Goal: Task Accomplishment & Management: Use online tool/utility

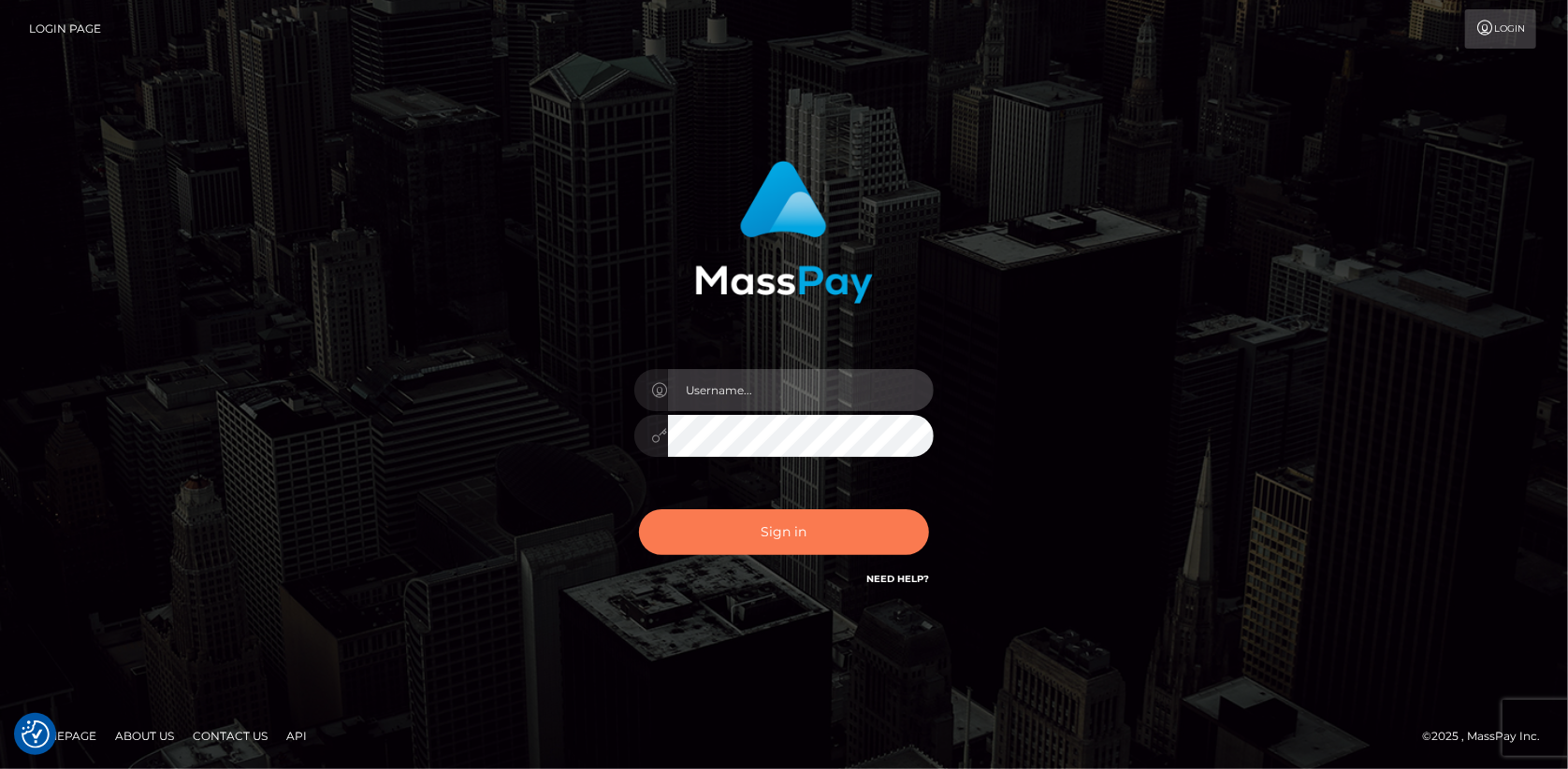
type input "[PERSON_NAME]"
click at [726, 523] on button "Sign in" at bounding box center [784, 532] width 290 height 46
type input "[PERSON_NAME]"
click at [720, 520] on button "Sign in" at bounding box center [784, 532] width 290 height 46
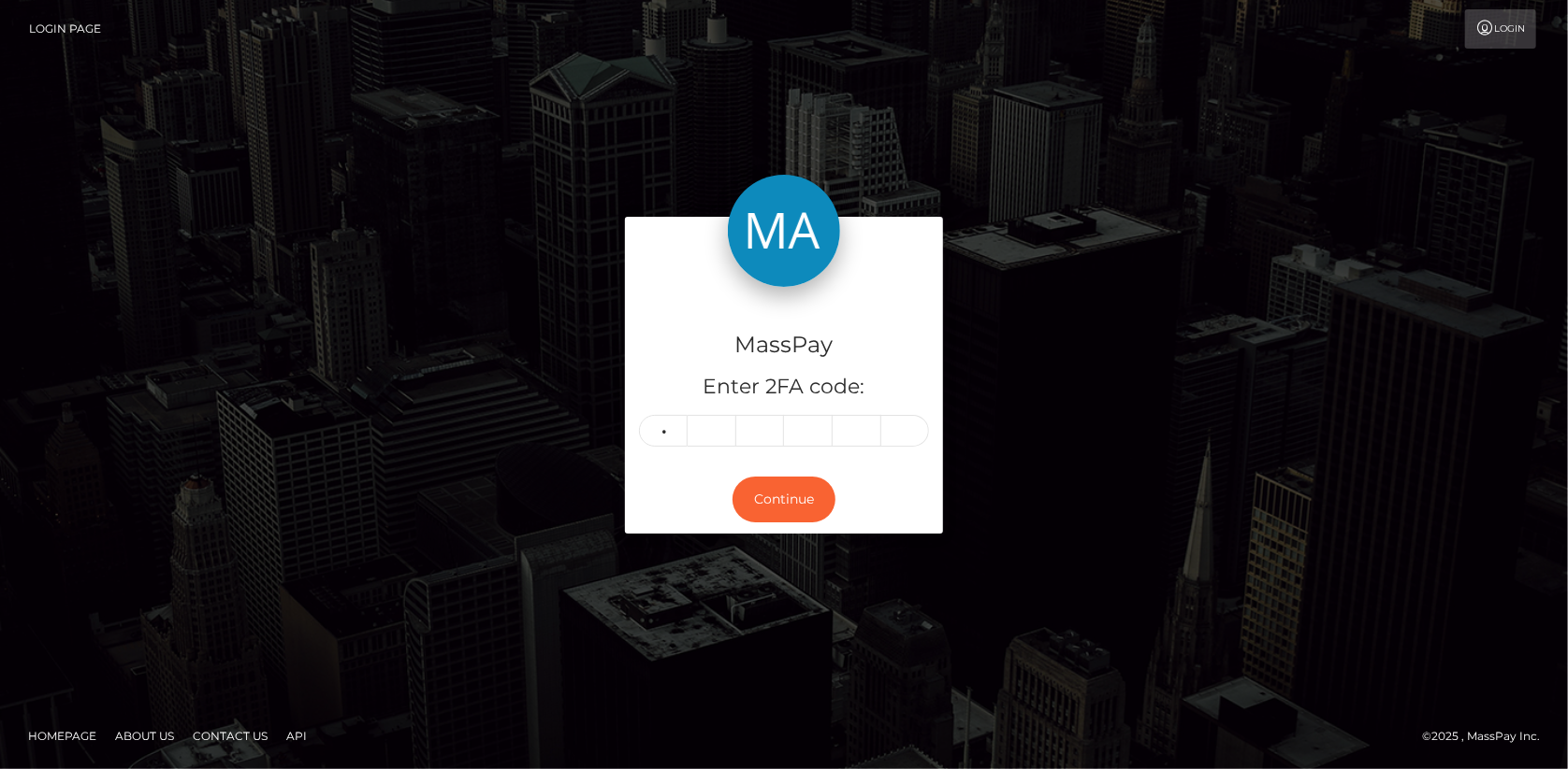
type input "3"
type input "9"
type input "7"
type input "5"
type input "3"
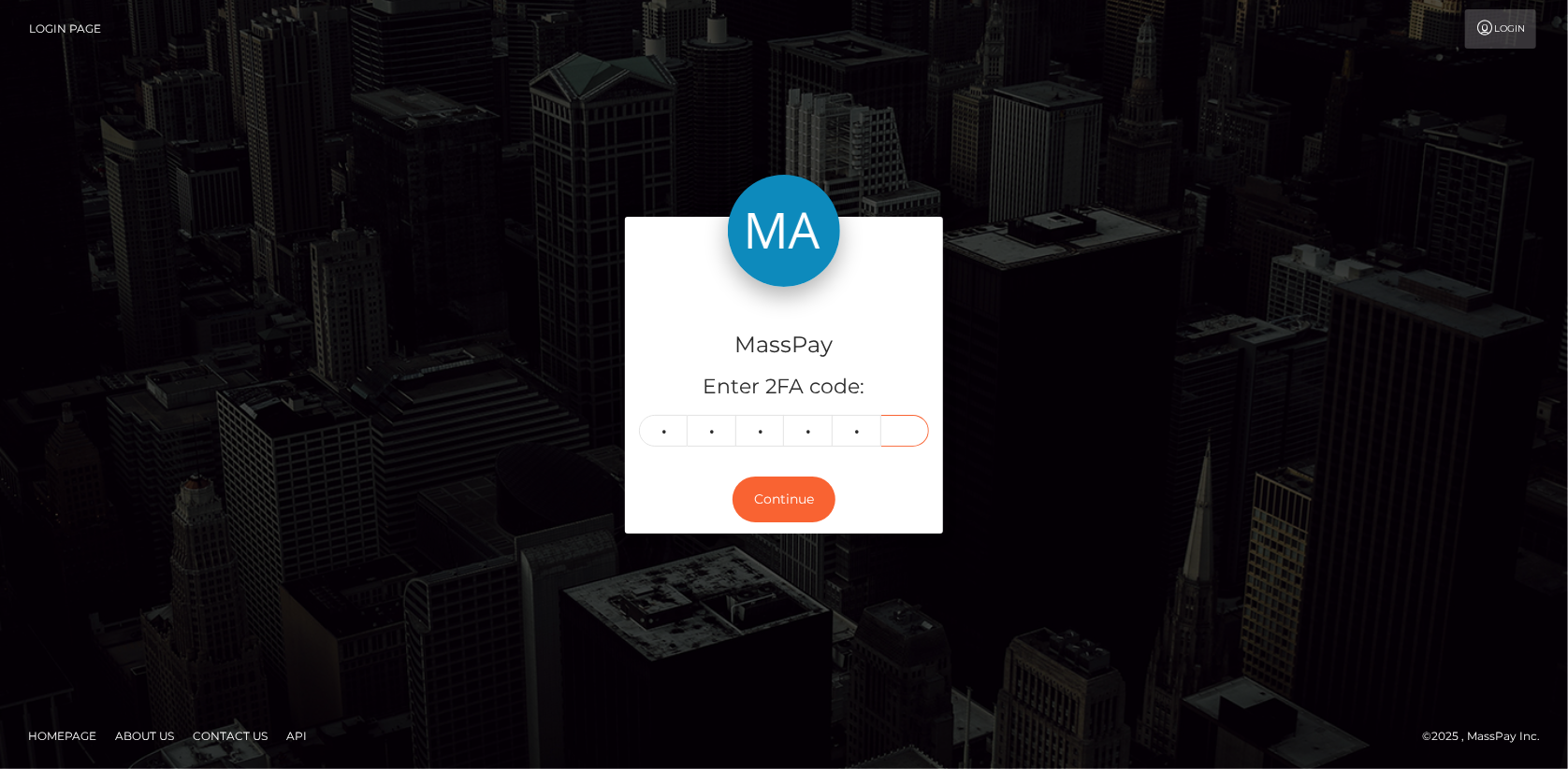
type input "0"
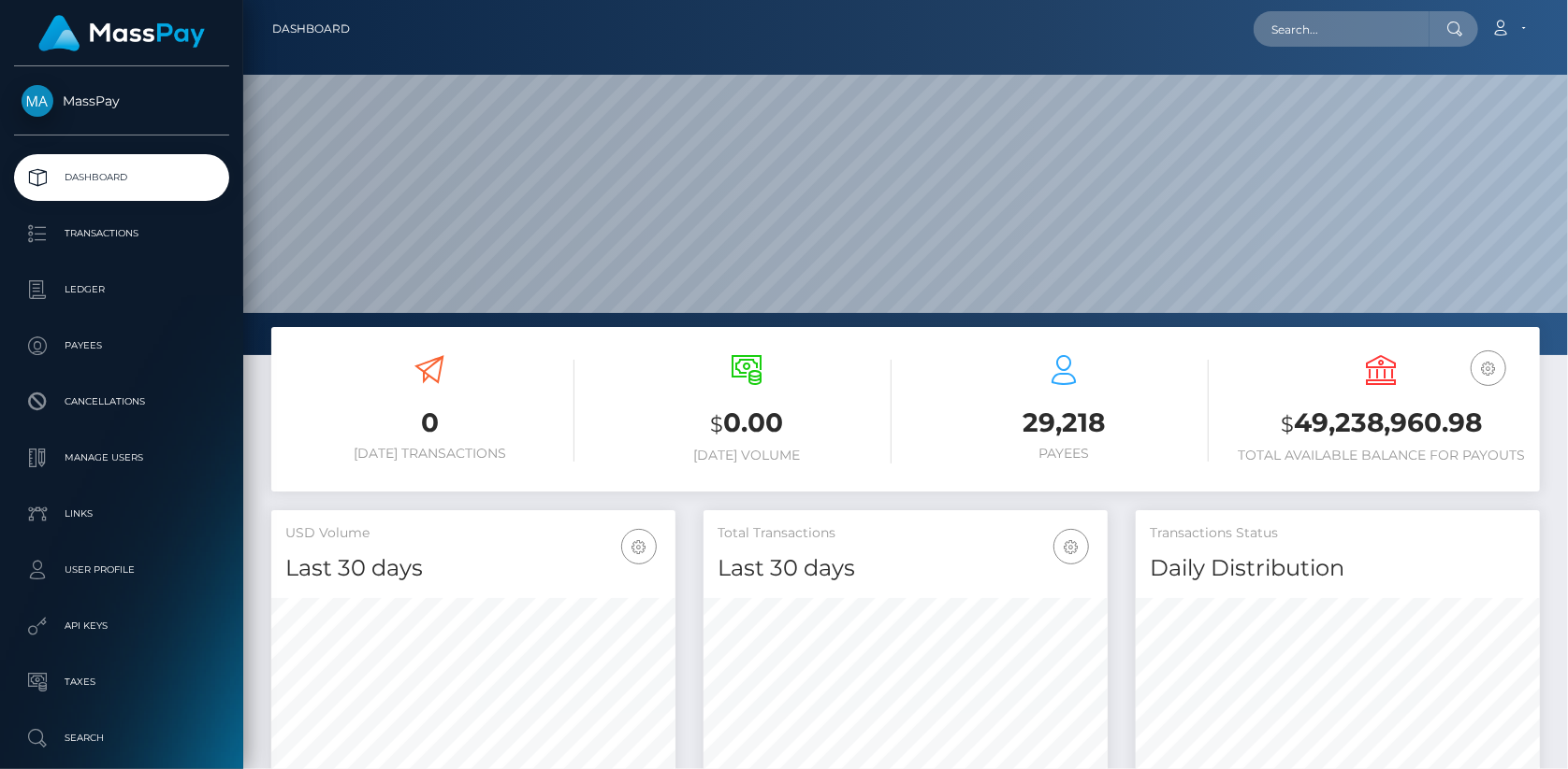
scroll to position [331, 404]
click at [1295, 18] on input "text" at bounding box center [1341, 28] width 176 height 35
paste input "Ticket #134034"
type input "Ticket #134034"
paste input "poact_0AX7oNLKXMjA"
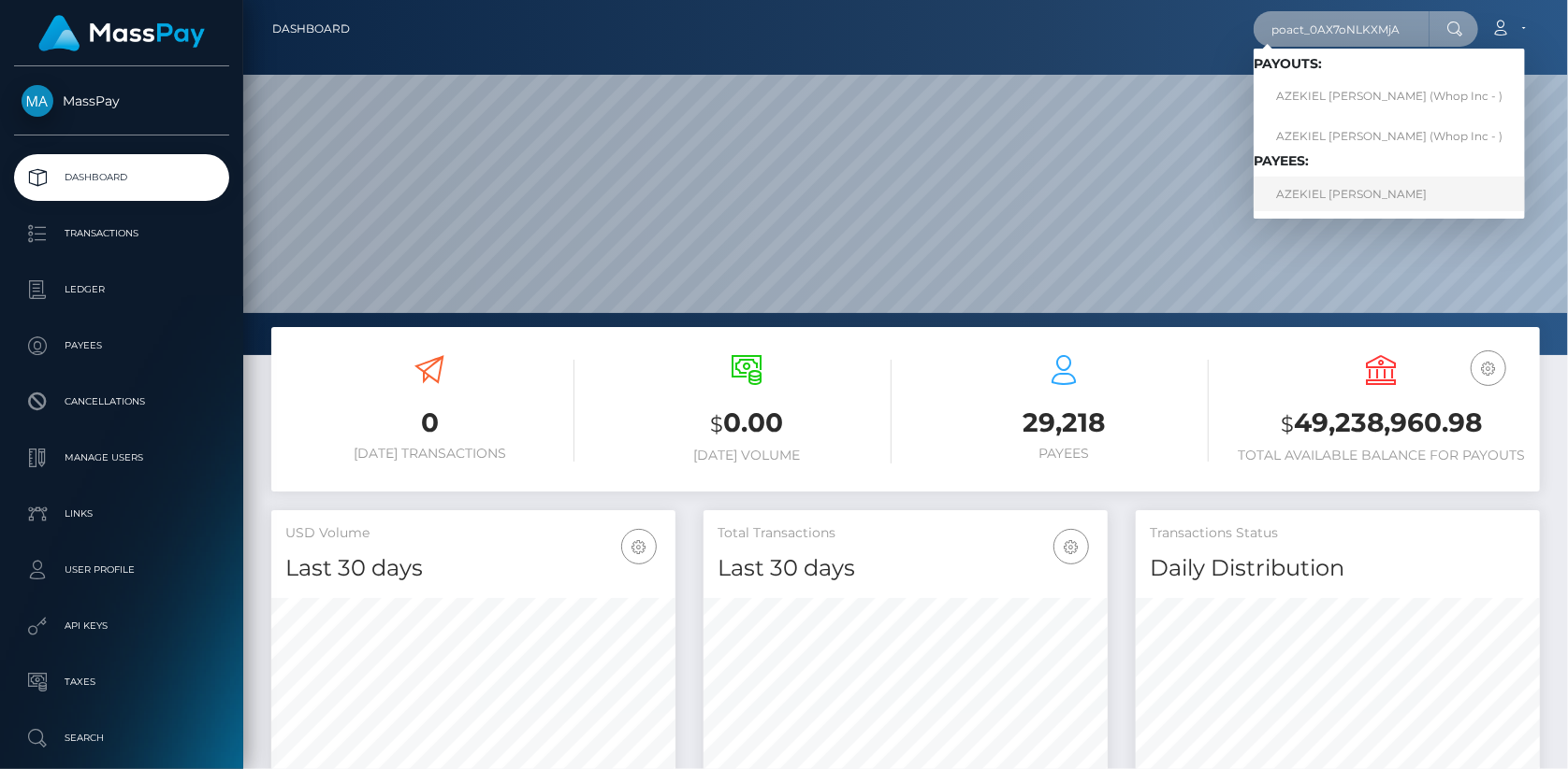
type input "poact_0AX7oNLKXMjA"
click at [1300, 185] on link "AZEKIEL HANNIBAL SHOCKLEY" at bounding box center [1388, 194] width 271 height 34
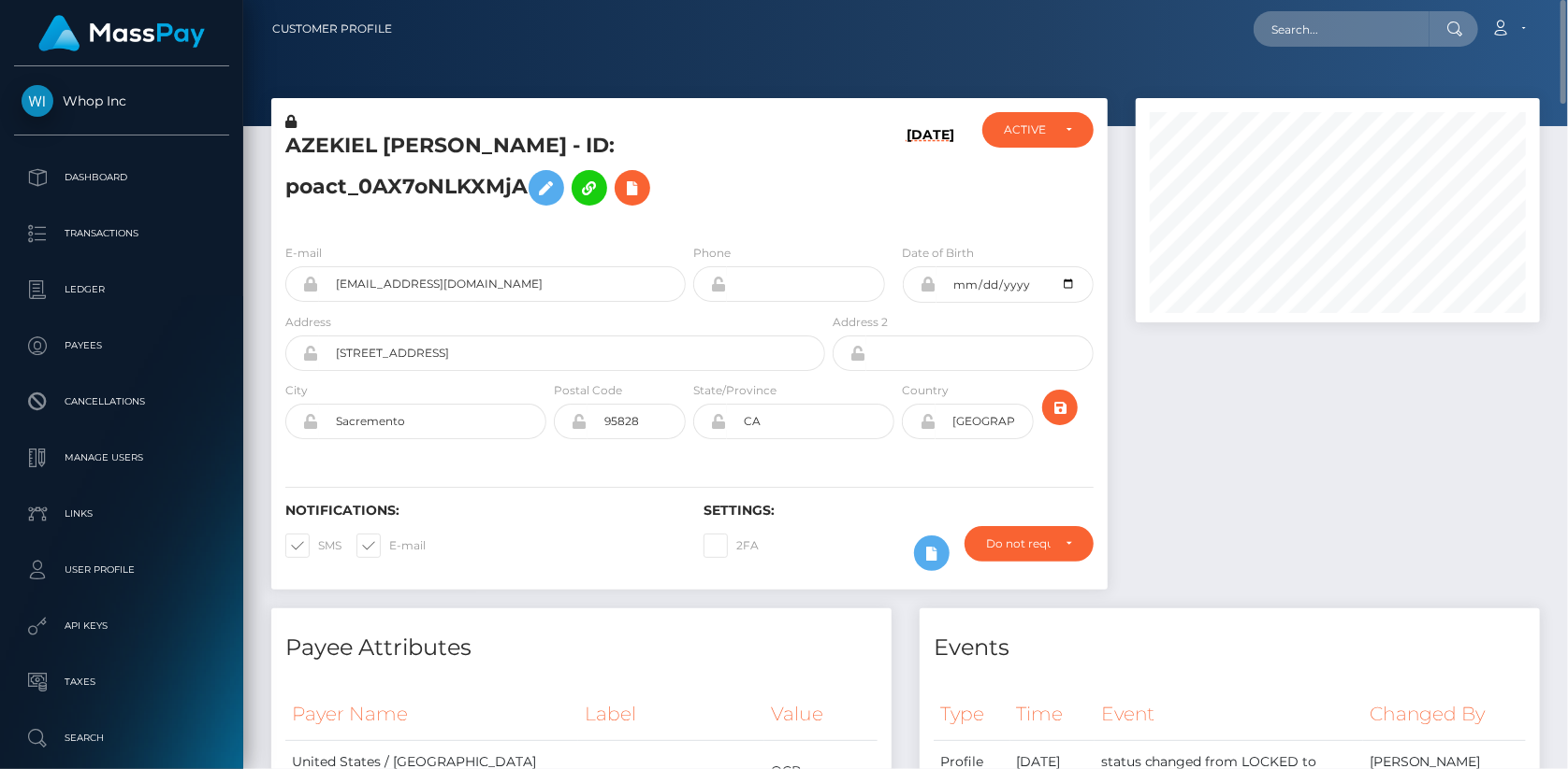
click at [526, 140] on h5 "AZEKIEL [PERSON_NAME] - ID: poact_0AX7oNLKXMjA" at bounding box center [549, 173] width 530 height 83
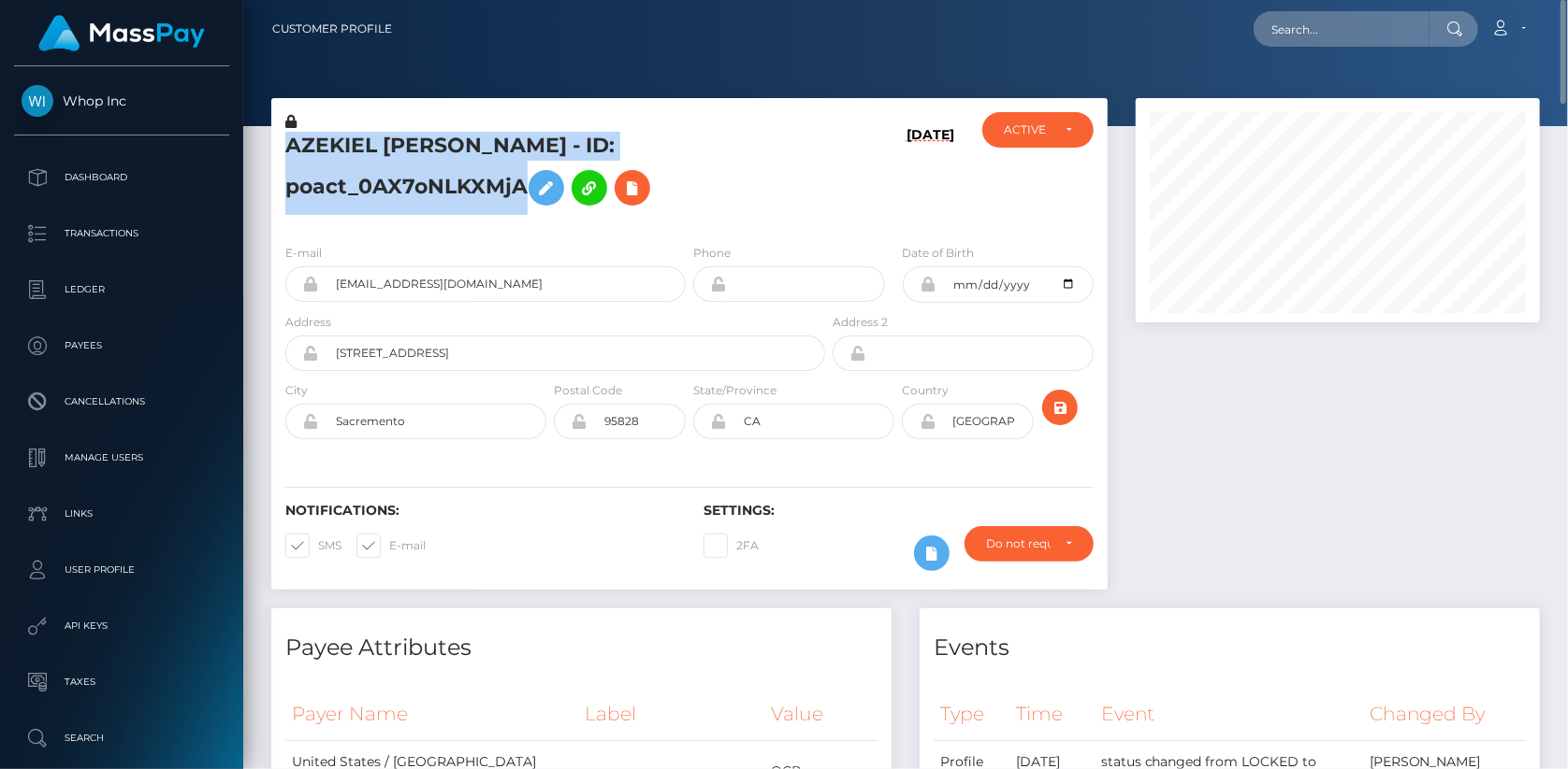
click at [526, 140] on h5 "AZEKIEL [PERSON_NAME] - ID: poact_0AX7oNLKXMjA" at bounding box center [549, 173] width 530 height 83
copy h5 "AZEKIEL [PERSON_NAME] - ID: poact_0AX7oNLKXMjA"
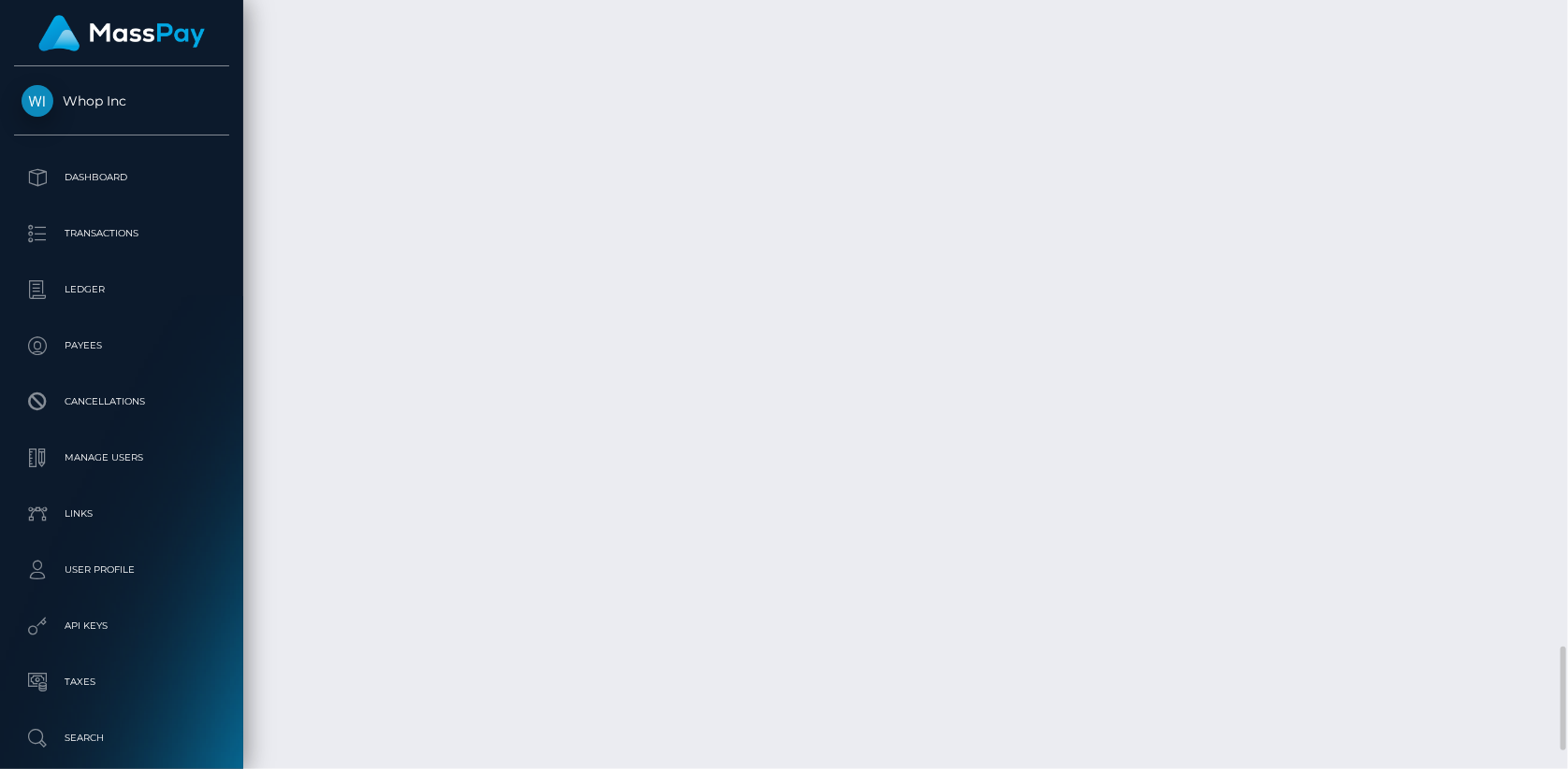
scroll to position [4419, 0]
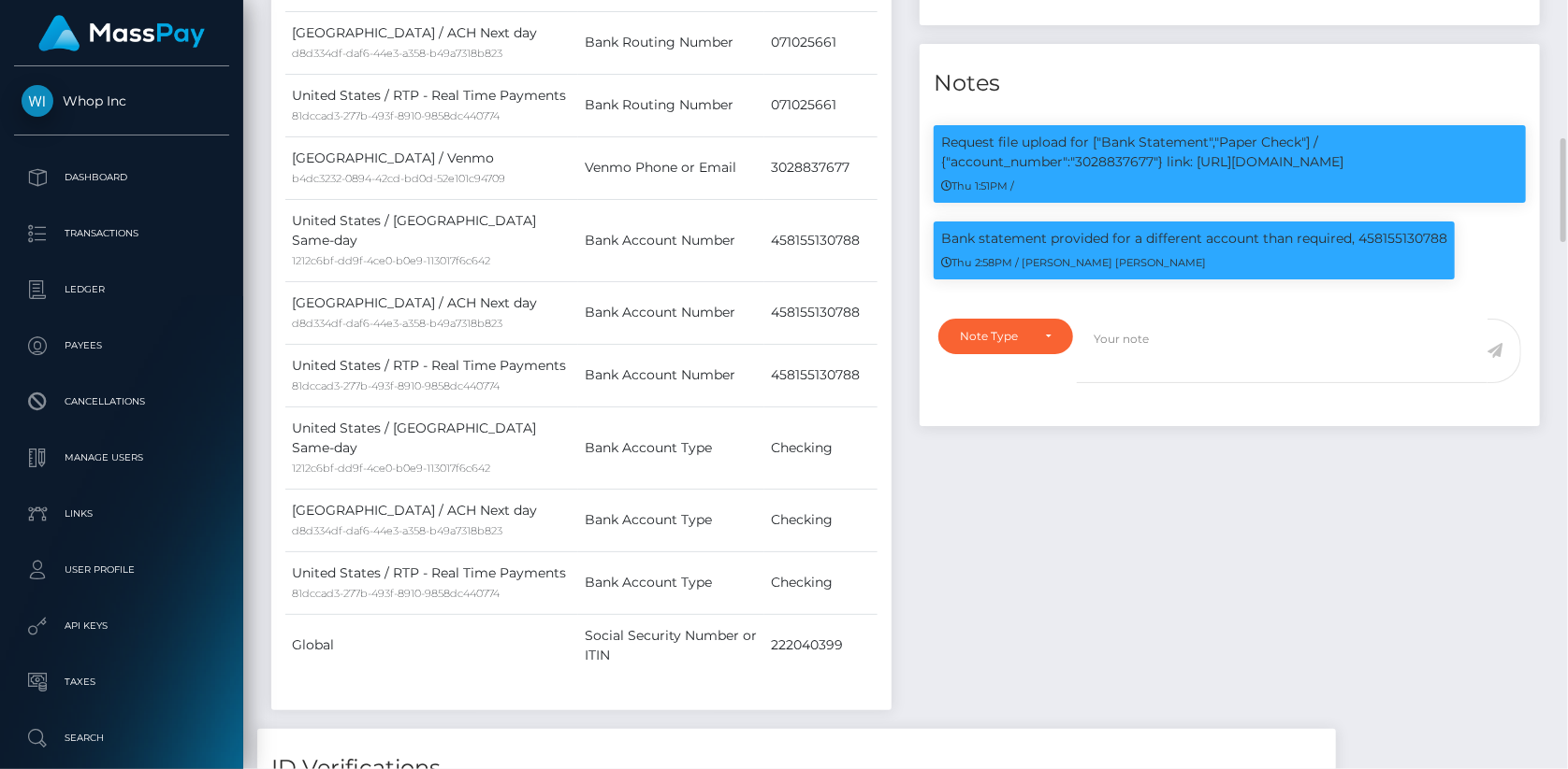
scroll to position [224, 404]
click at [1123, 162] on p "Request file upload for ["Bank Statement","Paper Check"] / {"account_number":"3…" at bounding box center [1229, 153] width 577 height 39
copy p "3028837677"
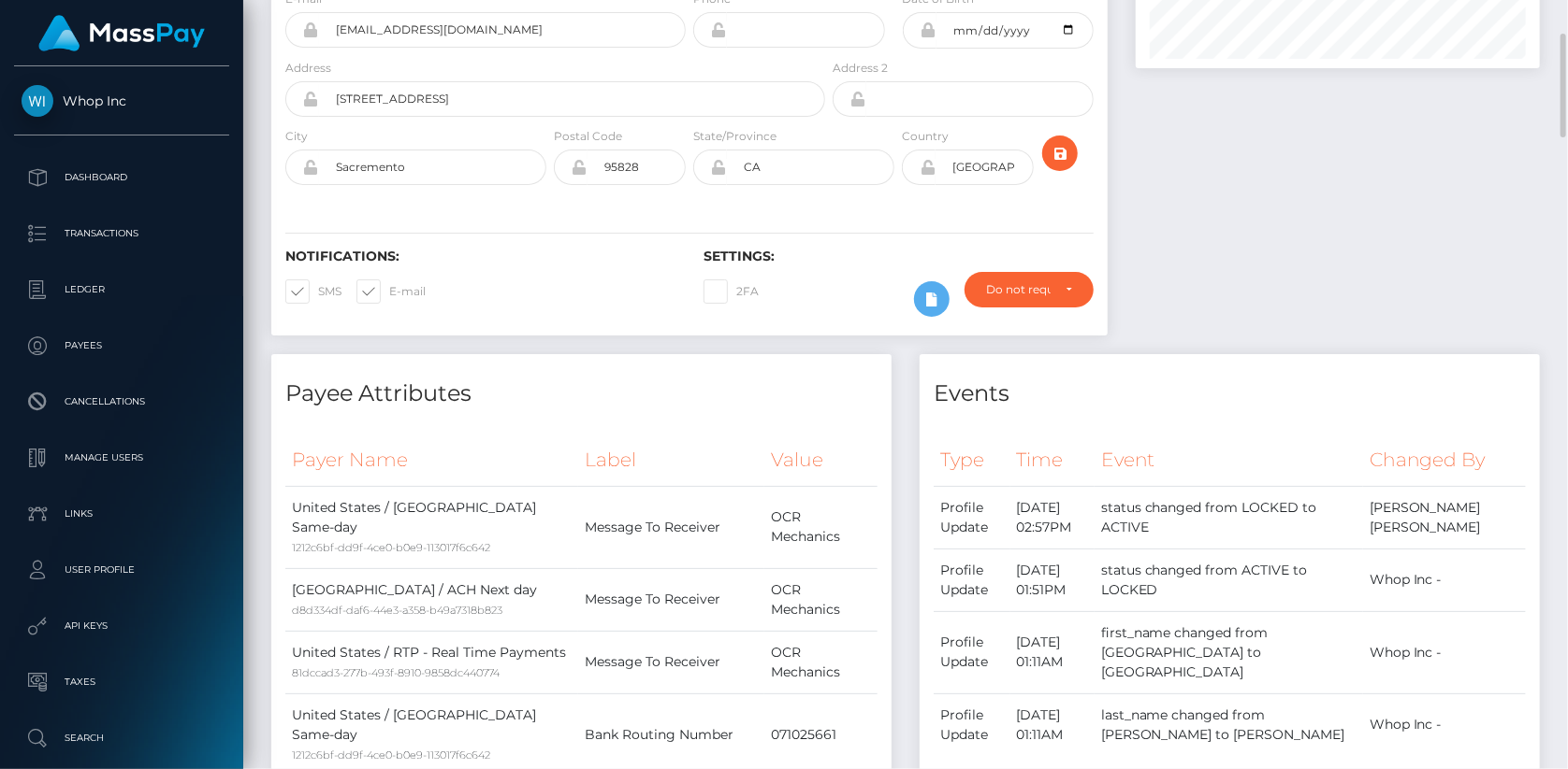
scroll to position [0, 0]
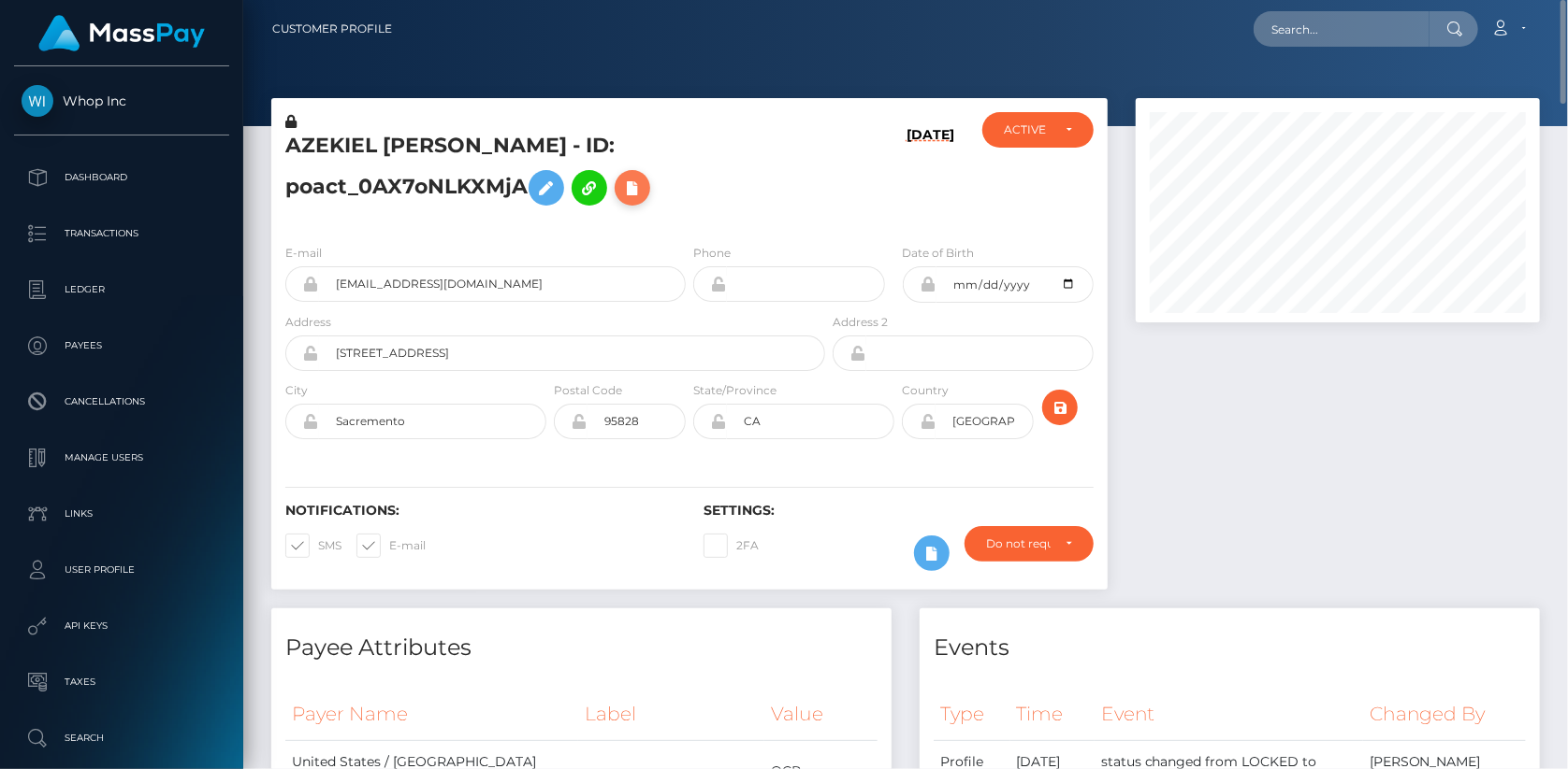
click at [628, 194] on icon at bounding box center [631, 189] width 23 height 23
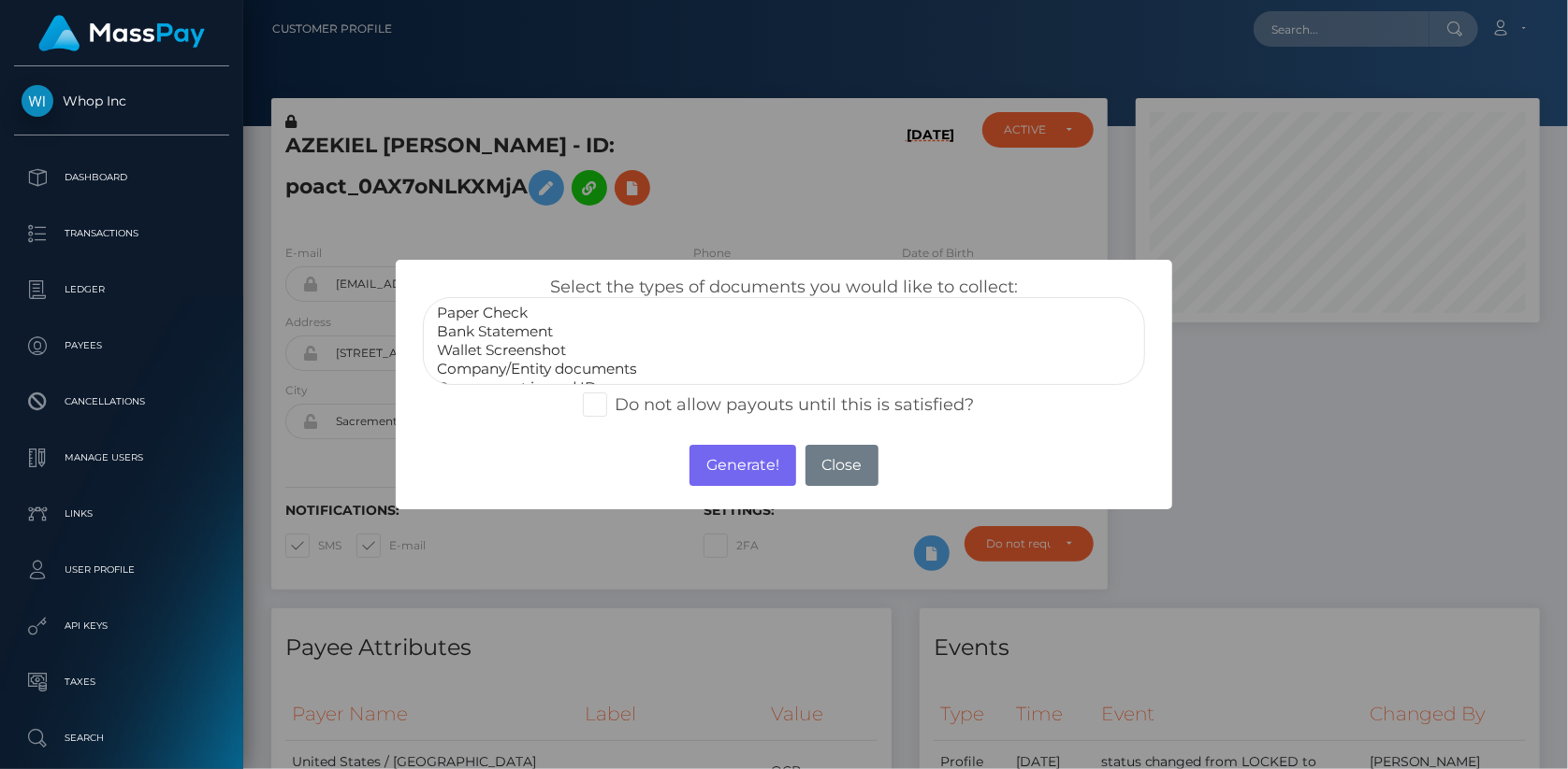
select select "Bank Statement"
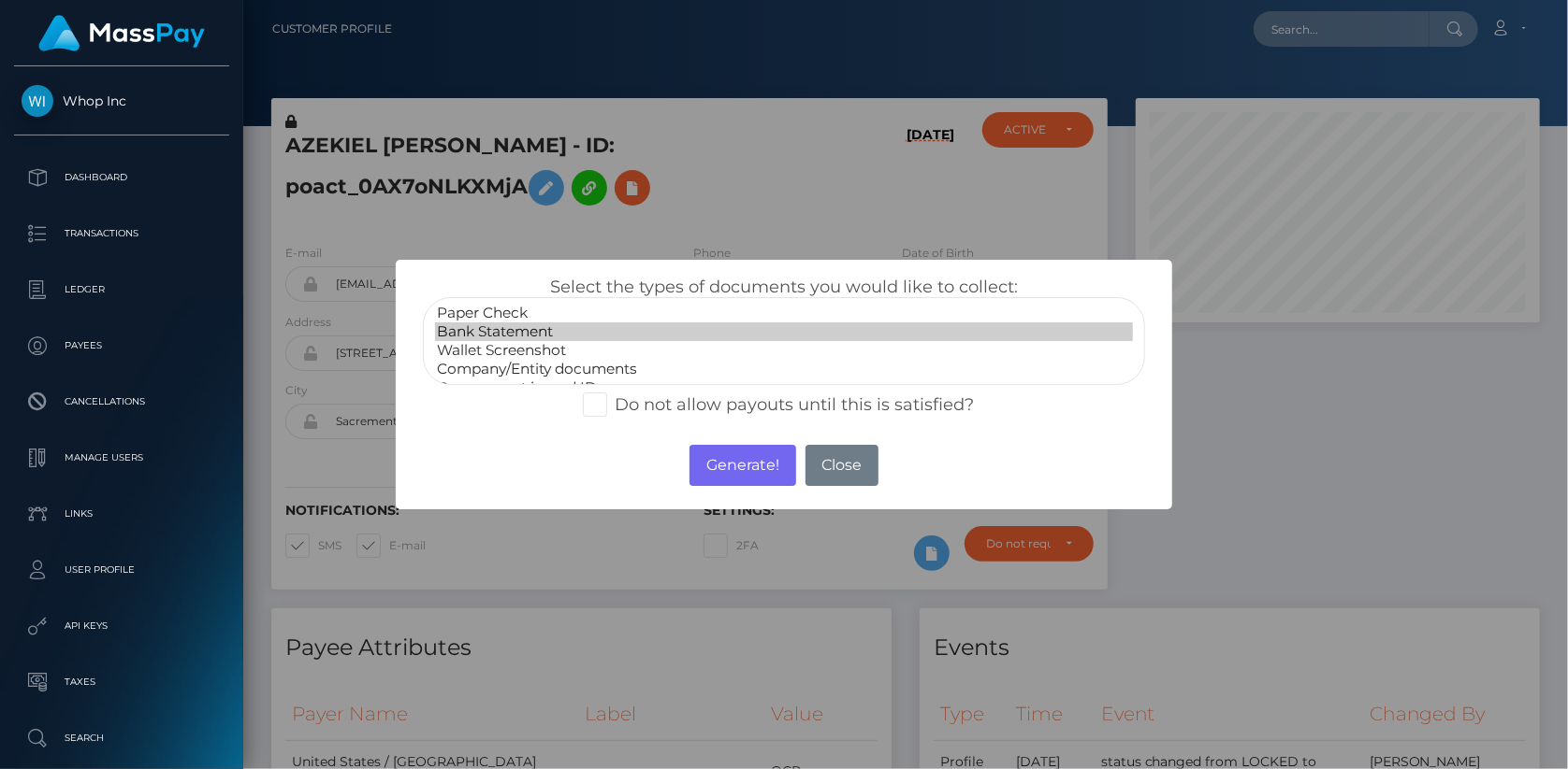
click at [547, 329] on option "Bank Statement" at bounding box center [783, 332] width 698 height 19
click at [670, 440] on div "Generate! No Close" at bounding box center [783, 466] width 775 height 51
click at [715, 458] on button "Generate!" at bounding box center [742, 466] width 106 height 41
